Goal: Information Seeking & Learning: Learn about a topic

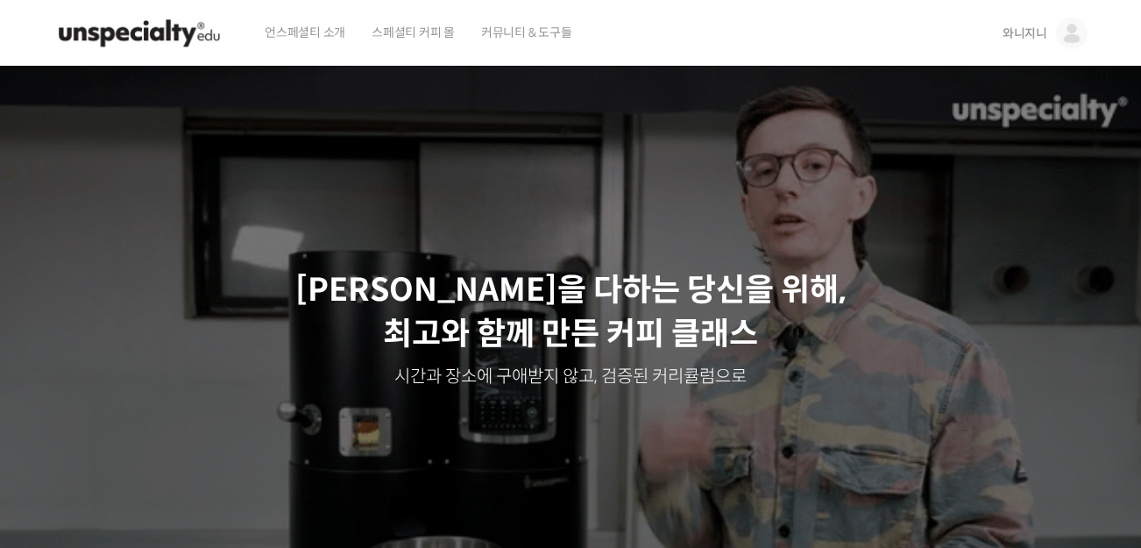
click at [1034, 37] on span "와니지니" at bounding box center [1025, 33] width 45 height 16
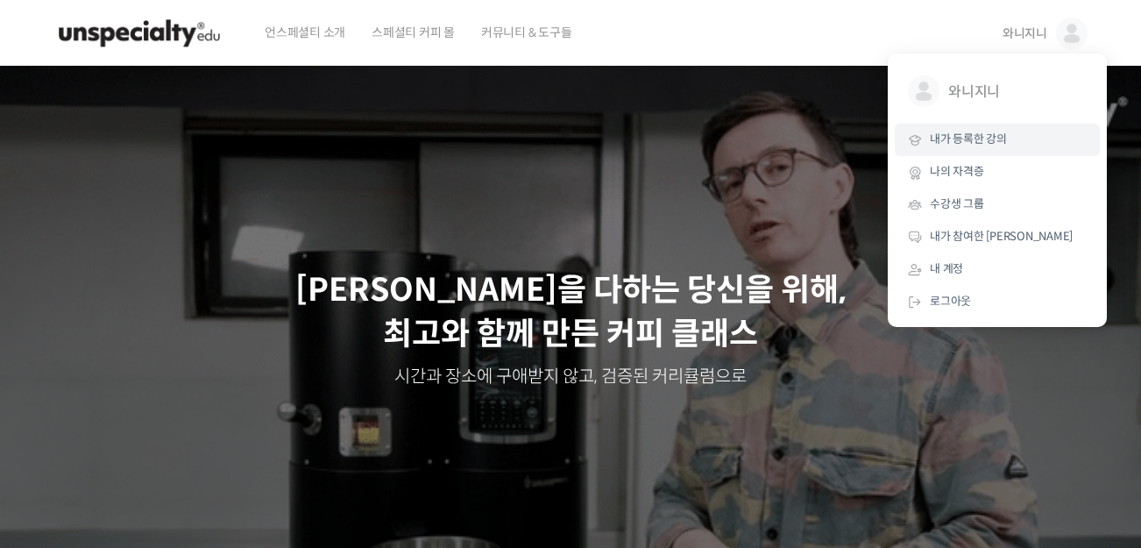
click at [982, 143] on span "내가 등록한 강의" at bounding box center [968, 138] width 77 height 15
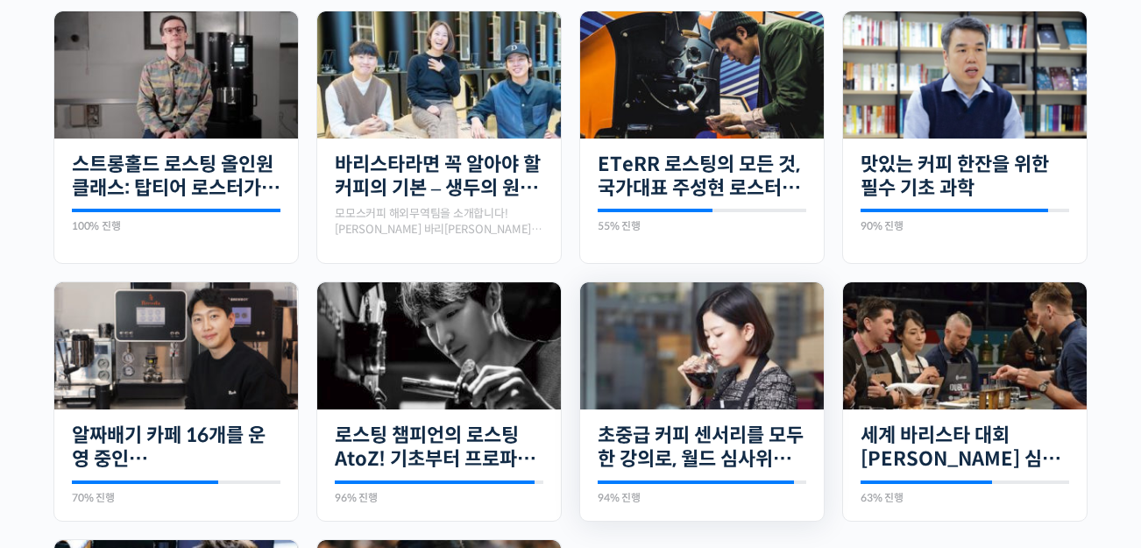
click at [642, 355] on img at bounding box center [702, 345] width 244 height 127
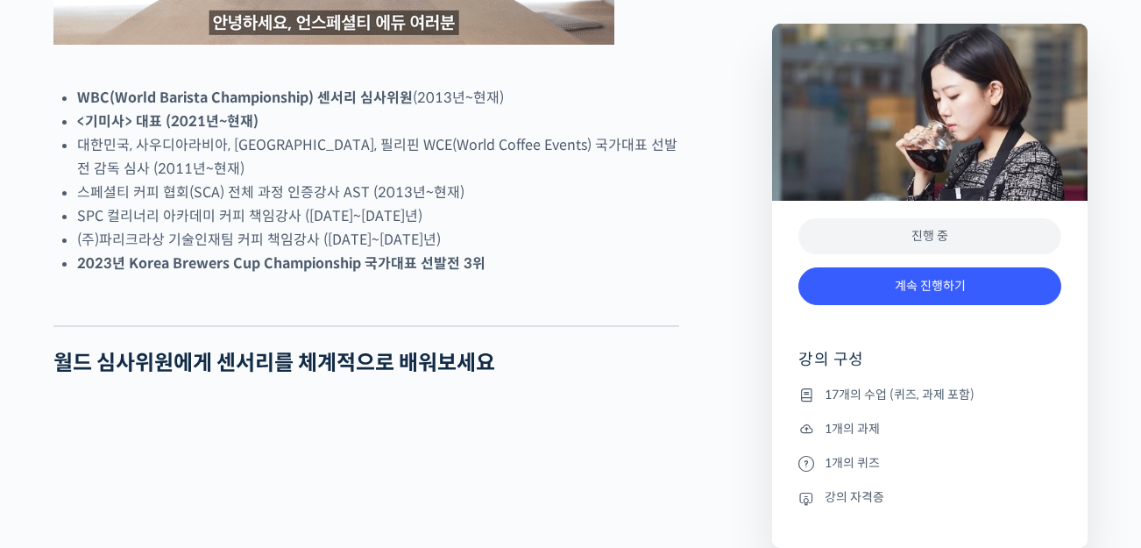
scroll to position [1096, 0]
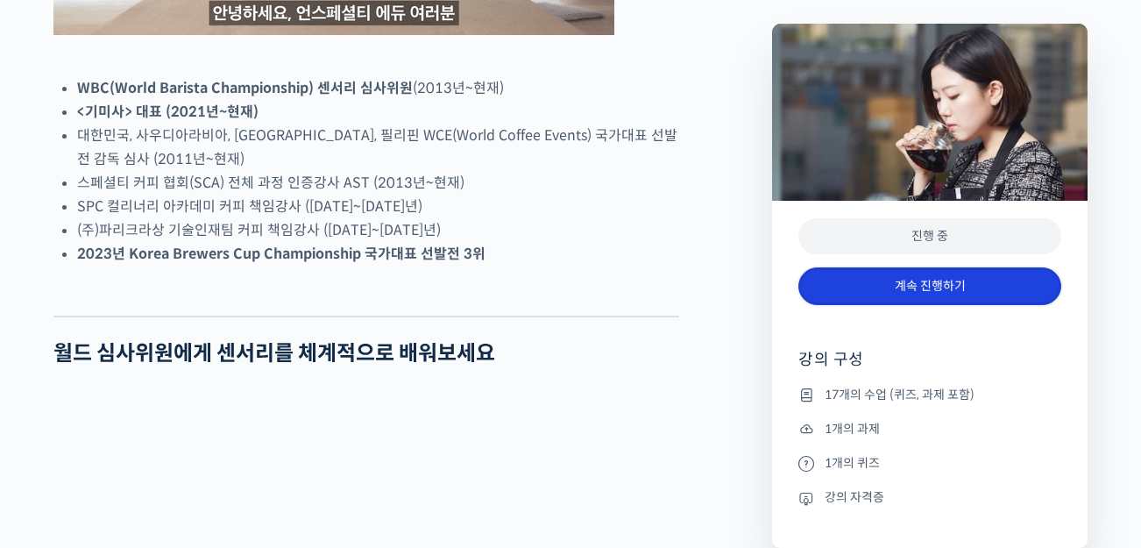
click at [889, 288] on link "계속 진행하기" at bounding box center [929, 286] width 263 height 38
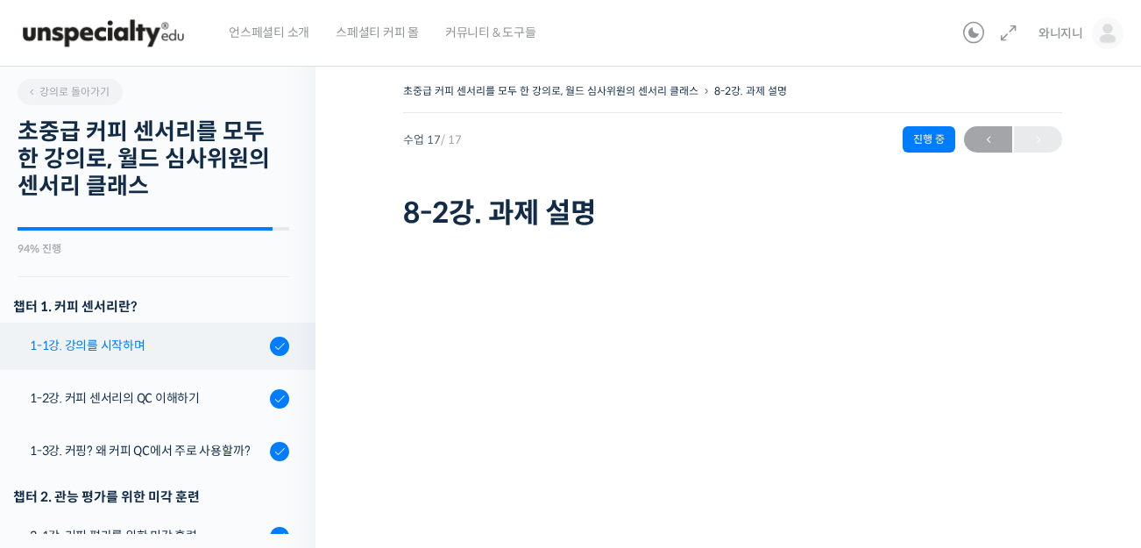
click at [104, 343] on div "1-1강. 강의를 시작하며" at bounding box center [147, 345] width 235 height 19
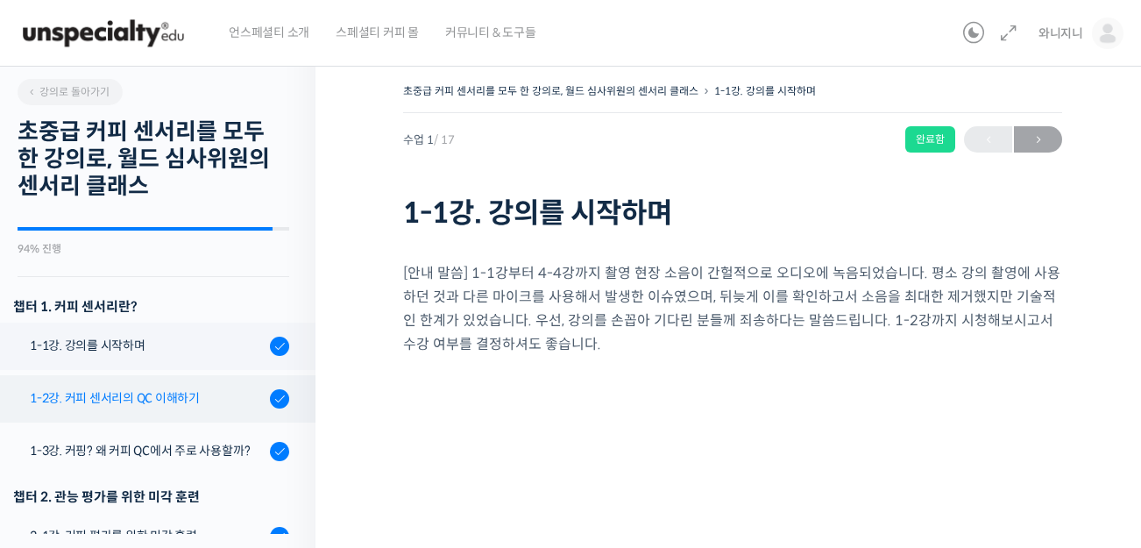
click at [125, 401] on div "1-2강. 커피 센서리의 QC 이해하기" at bounding box center [147, 397] width 235 height 19
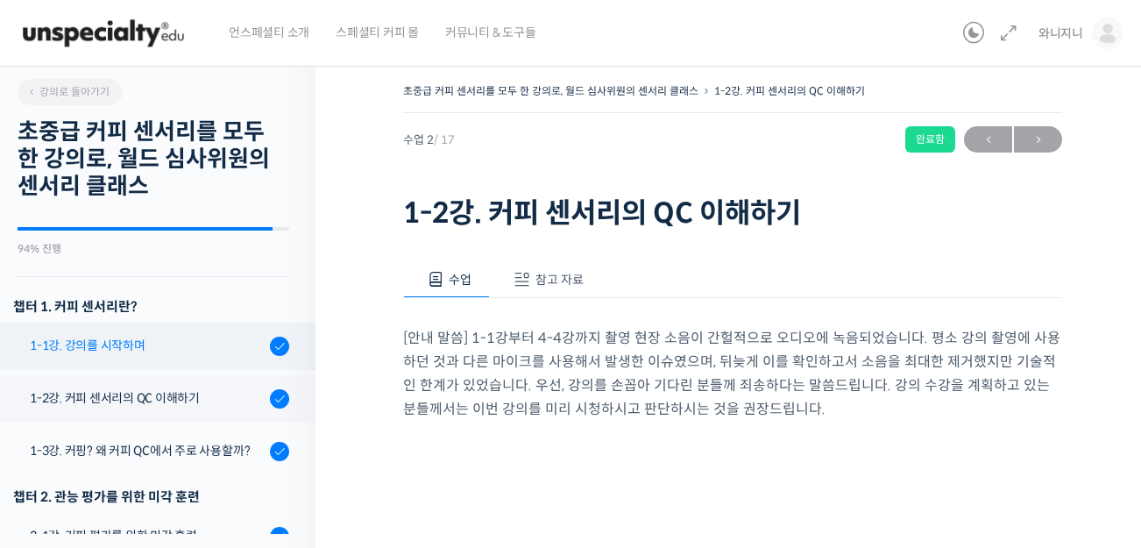
click at [121, 339] on div "1-1강. 강의를 시작하며" at bounding box center [147, 345] width 235 height 19
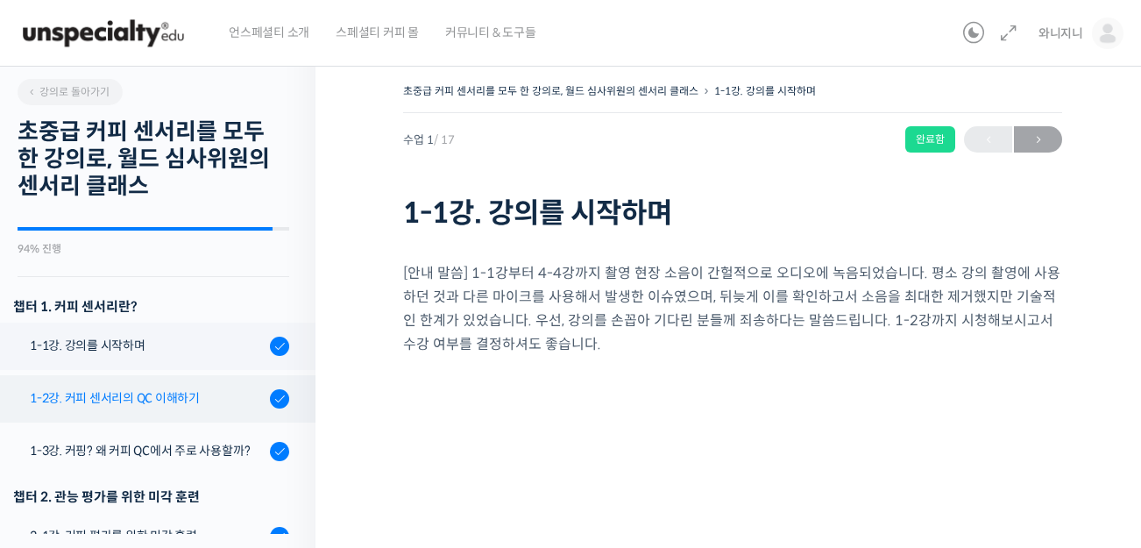
click at [67, 410] on link "1-2강. 커피 센서리의 QC 이해하기" at bounding box center [153, 398] width 324 height 47
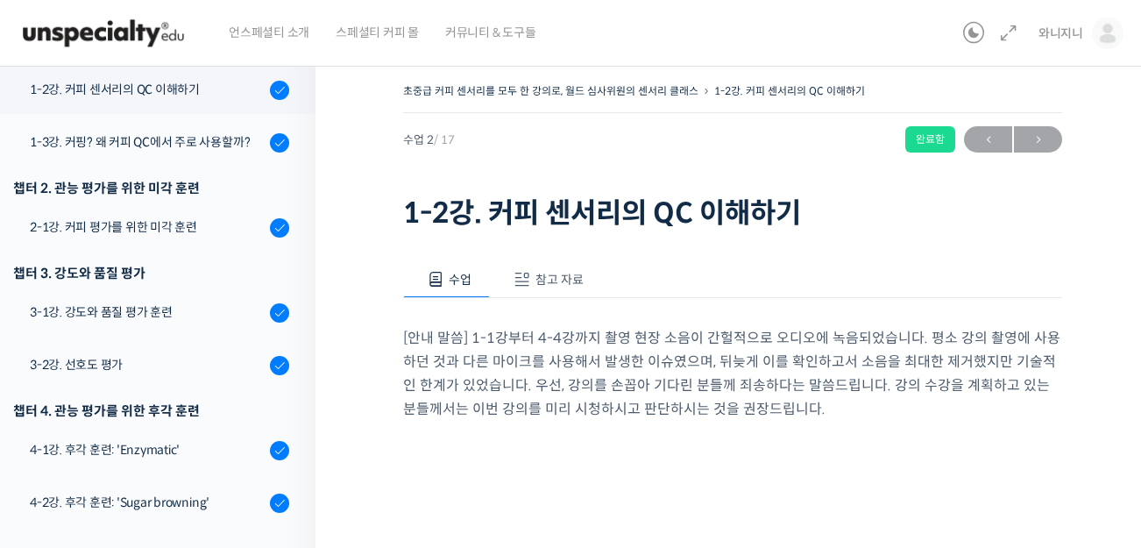
click at [553, 279] on span "참고 자료" at bounding box center [559, 280] width 48 height 16
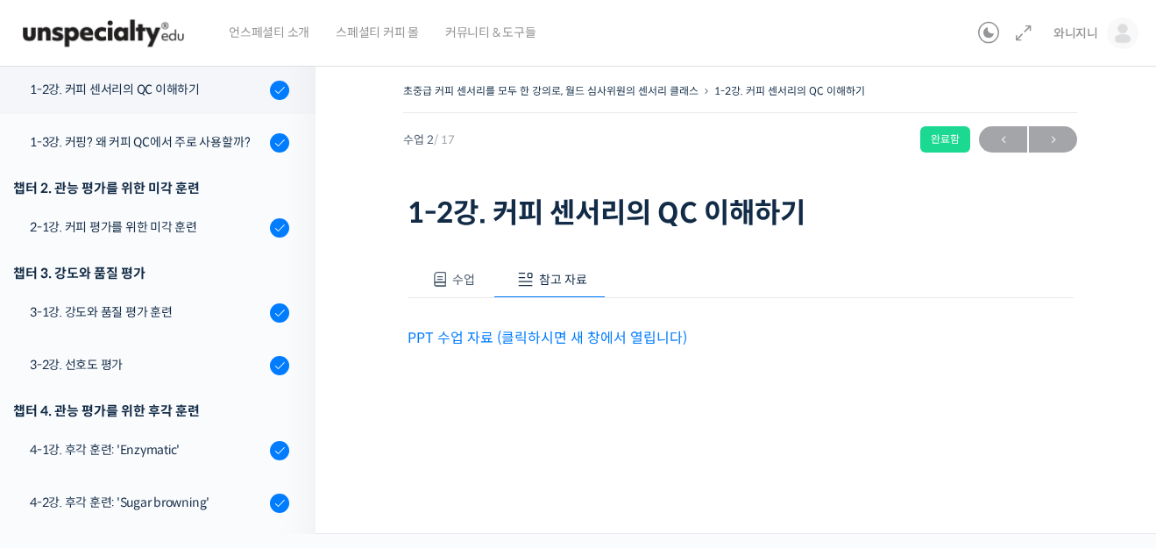
click at [457, 341] on link "PPT 수업 자료 (클릭하시면 새 창에서 열립니다)" at bounding box center [548, 338] width 280 height 18
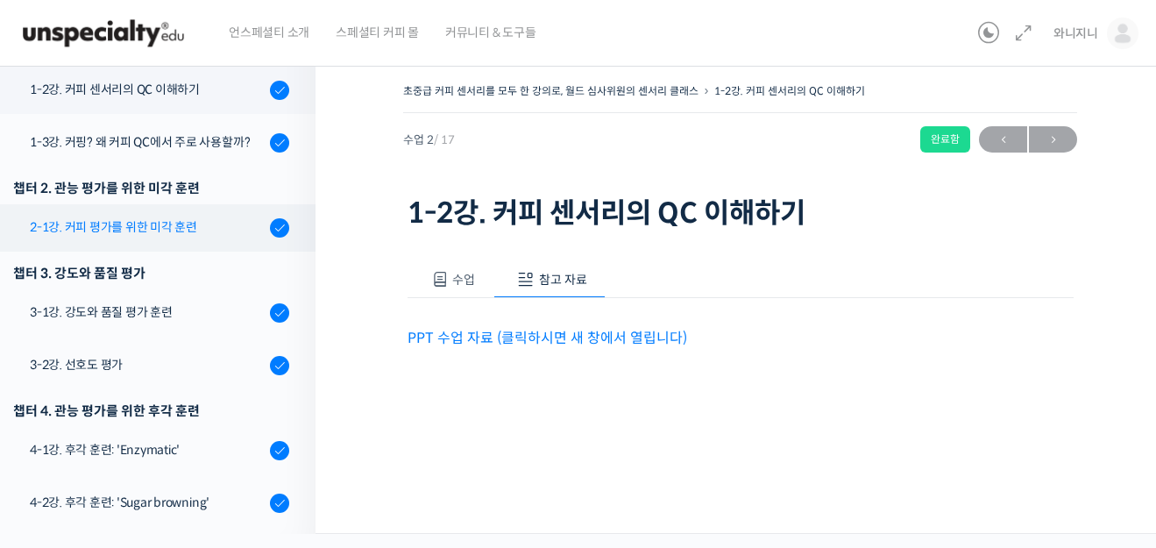
drag, startPoint x: 126, startPoint y: 145, endPoint x: 237, endPoint y: 251, distance: 152.5
click at [126, 145] on div "1-3강. 커핑? 왜 커피 QC에서 주로 사용할까?" at bounding box center [147, 141] width 235 height 19
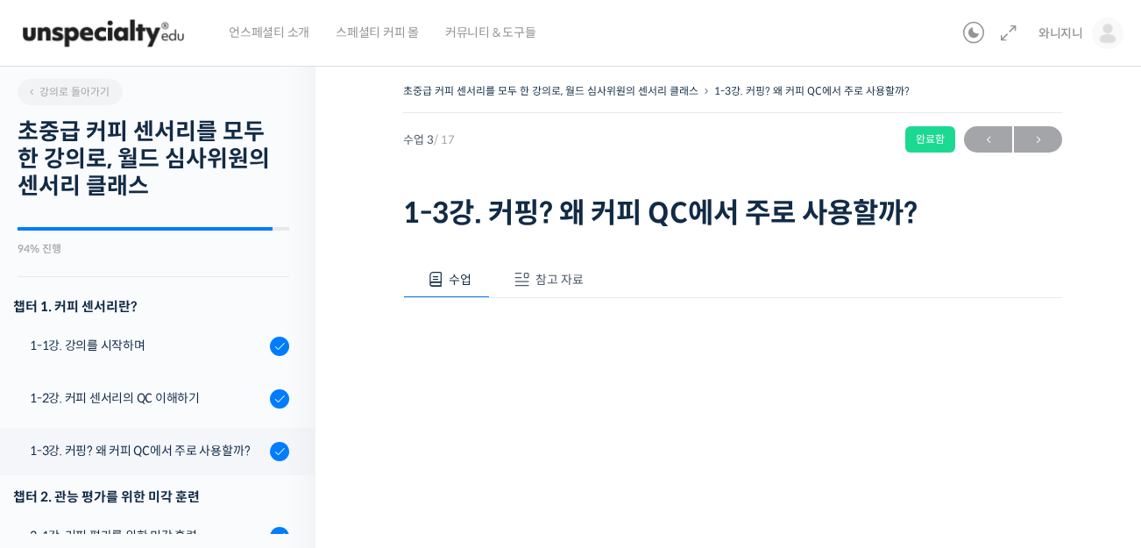
click at [535, 291] on button "참고 자료" at bounding box center [546, 279] width 112 height 37
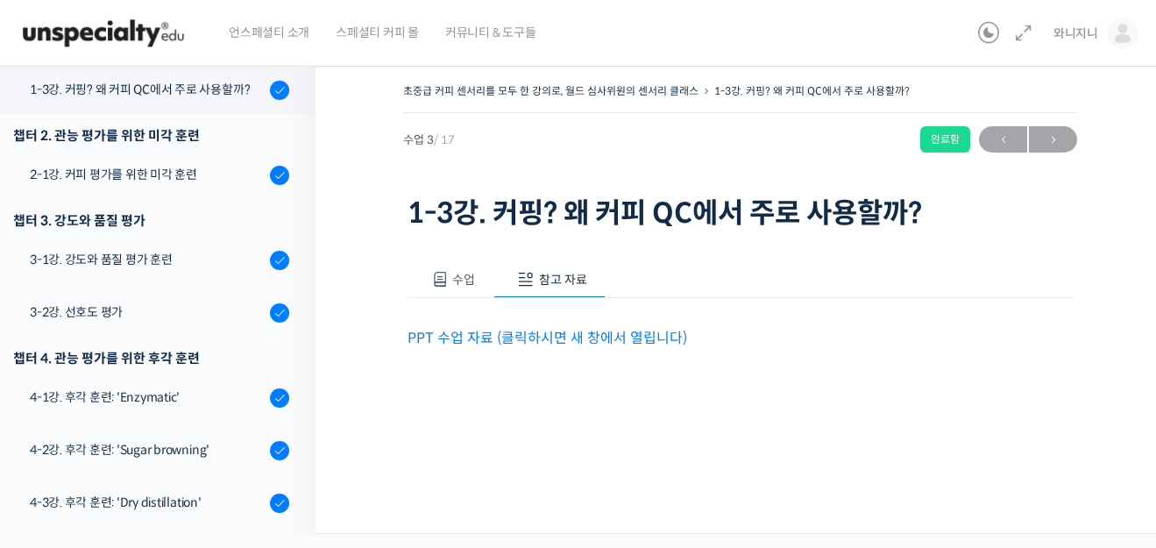
click at [541, 341] on link "PPT 수업 자료 (클릭하시면 새 창에서 열립니다)" at bounding box center [548, 338] width 280 height 18
